Goal: Task Accomplishment & Management: Manage account settings

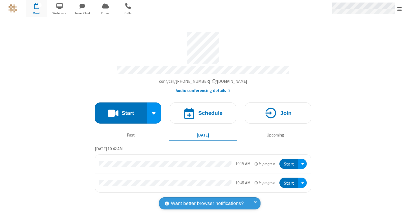
click at [405, 11] on div "Open menu" at bounding box center [366, 8] width 80 height 17
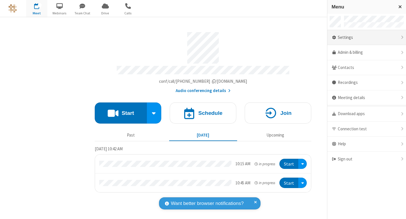
click at [387, 36] on div "Settings" at bounding box center [366, 37] width 79 height 15
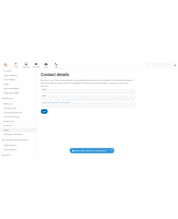
scroll to position [45, 0]
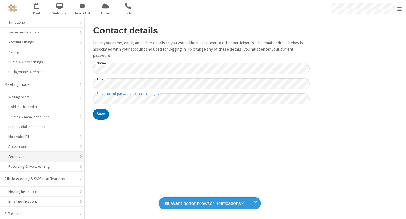
click at [47, 156] on div "Security" at bounding box center [41, 156] width 67 height 5
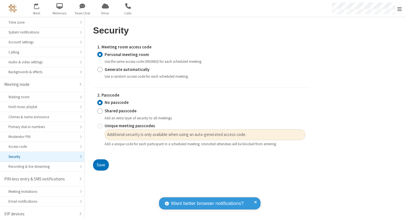
click at [153, 72] on label "Generate automatically" at bounding box center [205, 70] width 201 height 6
click at [103, 72] on input "Generate automatically" at bounding box center [99, 70] width 5 height 6
radio input "true"
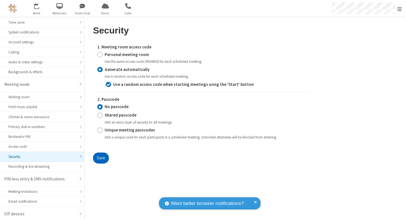
click at [94, 160] on button "Save" at bounding box center [101, 158] width 16 height 11
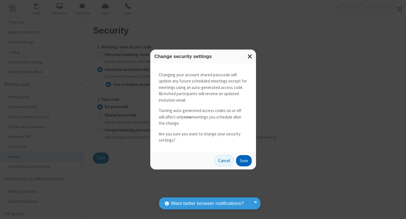
click at [244, 161] on button "Save" at bounding box center [244, 160] width 16 height 11
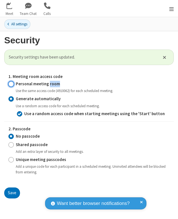
click at [12, 83] on input "Personal meeting room" at bounding box center [10, 84] width 5 height 6
radio input "true"
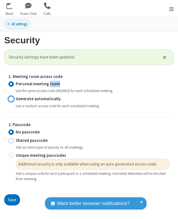
click at [13, 100] on input "Generate automatically" at bounding box center [10, 99] width 5 height 6
radio input "true"
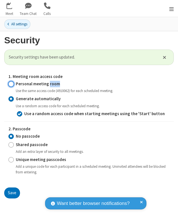
click at [13, 84] on input "Personal meeting room" at bounding box center [10, 84] width 5 height 6
radio input "true"
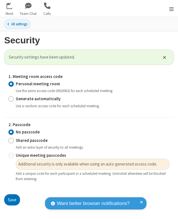
click at [40, 90] on div "Use the same access code (4910062) for each scheduled meeting." at bounding box center [93, 90] width 154 height 5
click at [11, 100] on input "Generate automatically" at bounding box center [10, 99] width 5 height 6
radio input "true"
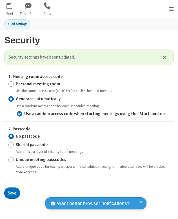
click at [39, 100] on strong "Generate automatically" at bounding box center [38, 98] width 45 height 5
click at [14, 100] on input "Generate automatically" at bounding box center [10, 99] width 5 height 6
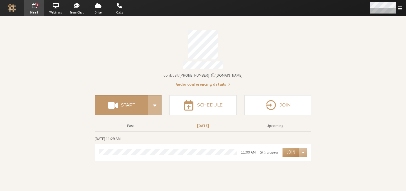
click at [402, 9] on div "Open menu" at bounding box center [385, 8] width 41 height 16
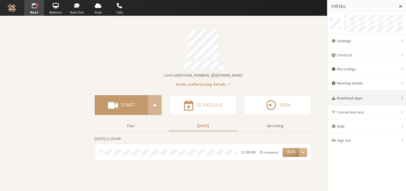
click at [369, 100] on div "Download apps" at bounding box center [366, 98] width 79 height 14
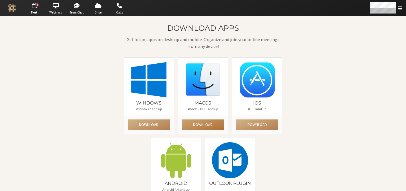
click at [202, 124] on button "Download" at bounding box center [203, 125] width 42 height 10
click at [369, 41] on div "Download apps Get Iotum apps on desktop and mobile. Organize and join your onli…" at bounding box center [203, 121] width 406 height 211
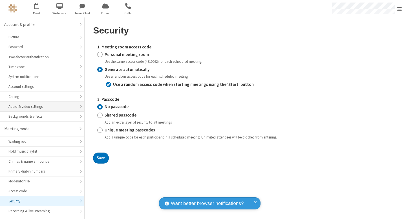
click at [56, 105] on div "Audio & video settings" at bounding box center [41, 106] width 67 height 5
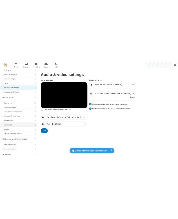
scroll to position [47, 0]
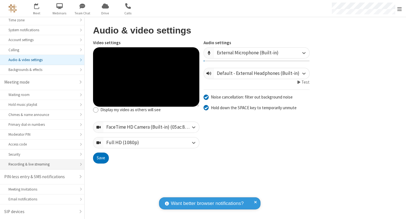
click at [37, 162] on div "Recording & live streaming" at bounding box center [41, 164] width 67 height 5
